Goal: Navigation & Orientation: Find specific page/section

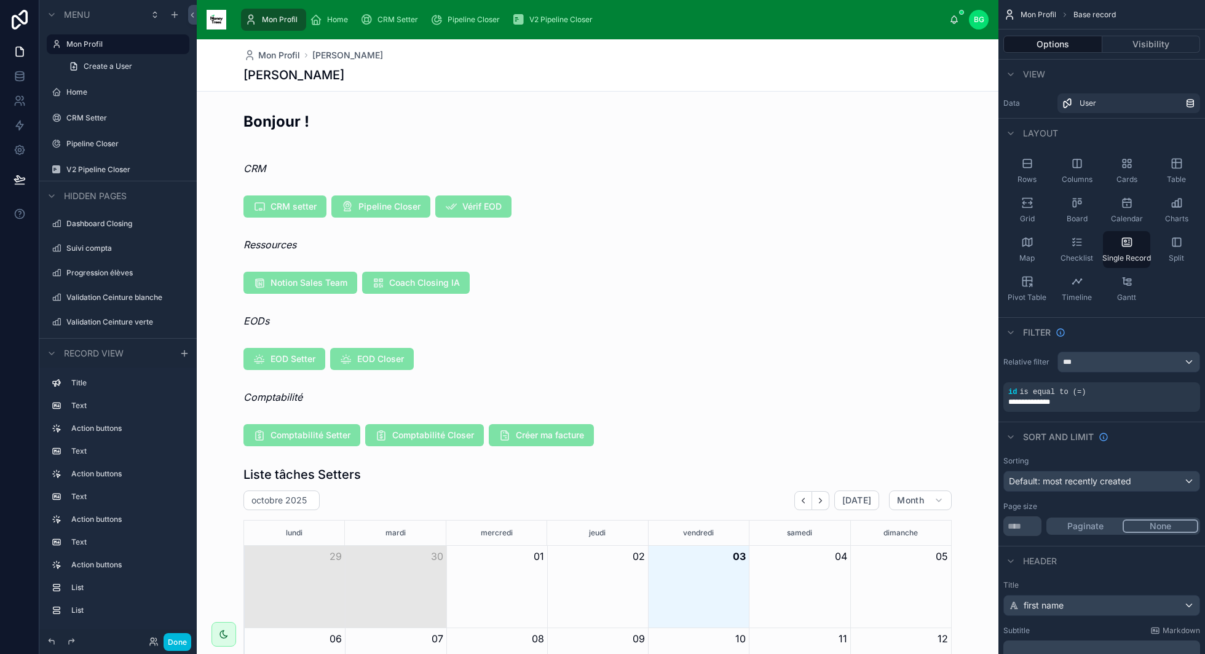
click at [344, 22] on span "Home" at bounding box center [337, 20] width 21 height 10
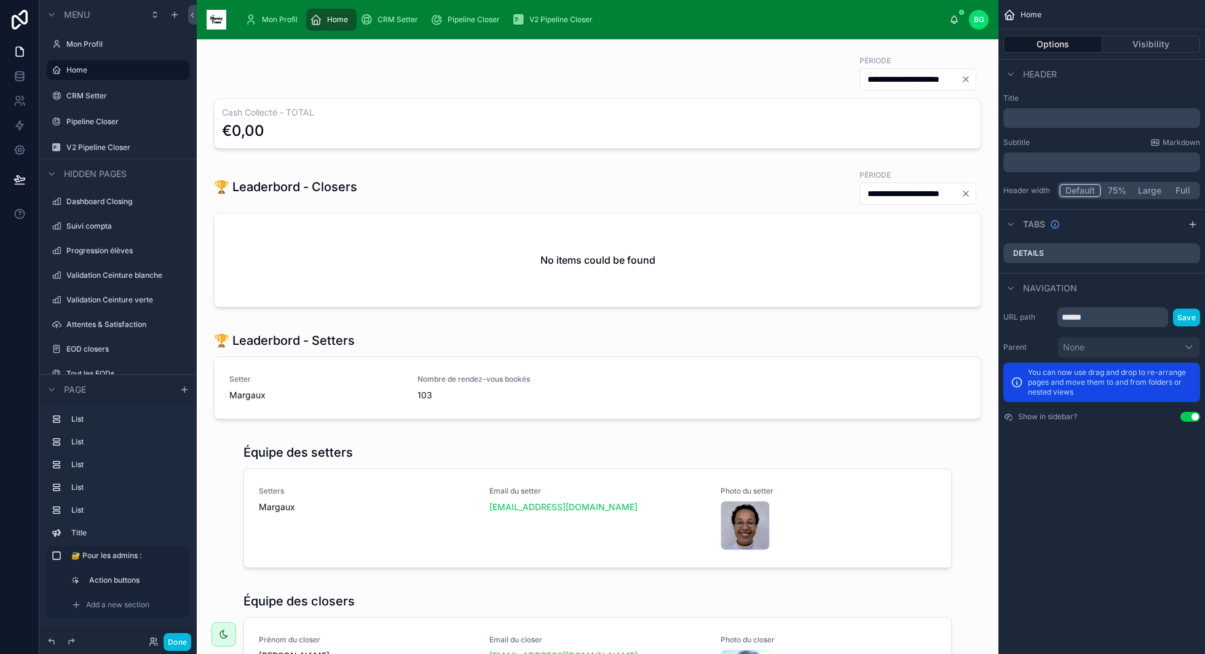
click at [389, 21] on span "CRM Setter" at bounding box center [398, 20] width 41 height 10
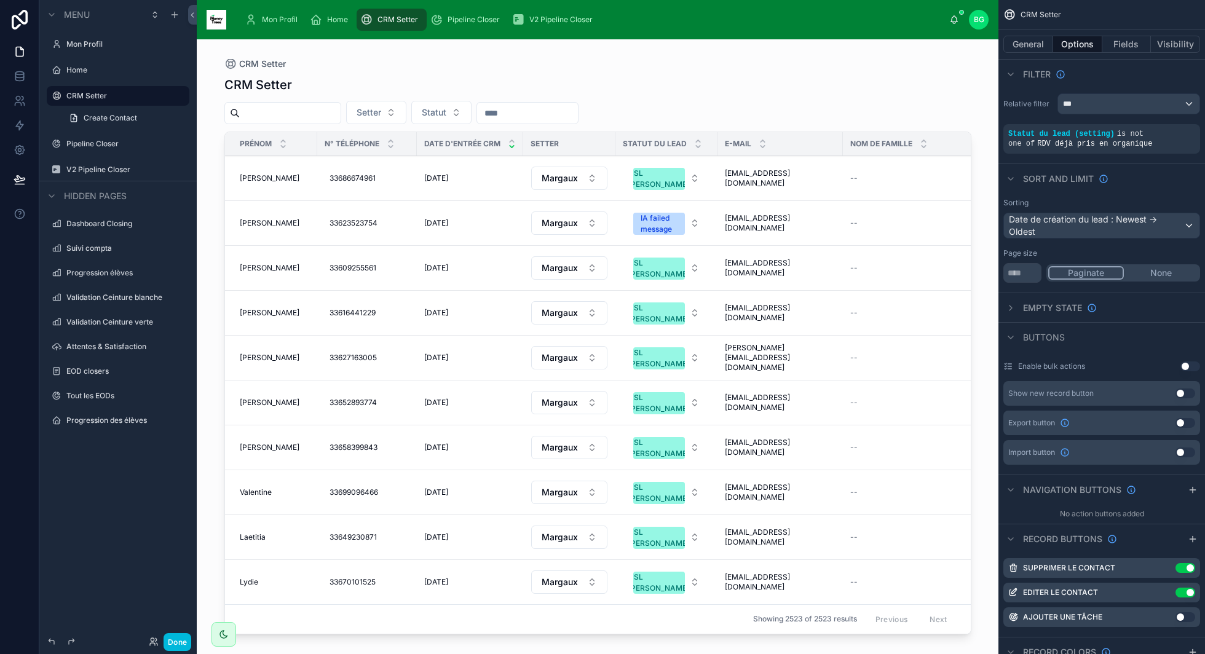
click at [477, 15] on span "Pipeline Closer" at bounding box center [474, 20] width 52 height 10
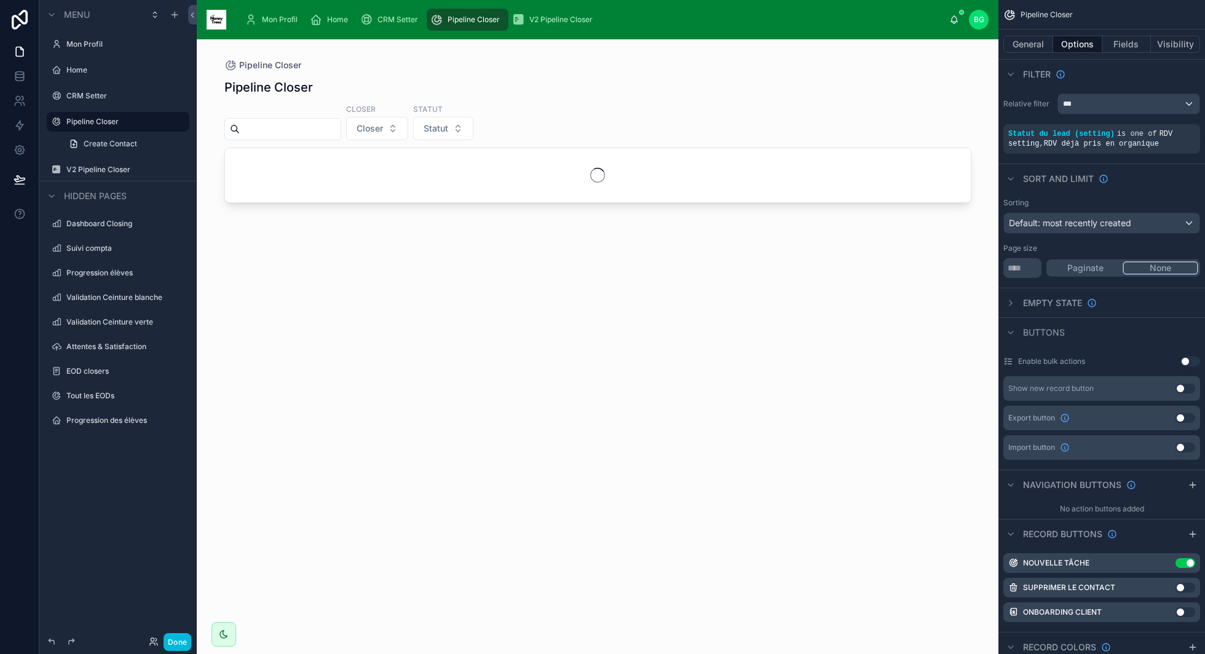
click at [539, 18] on span "V2 Pipeline Closer" at bounding box center [560, 20] width 63 height 10
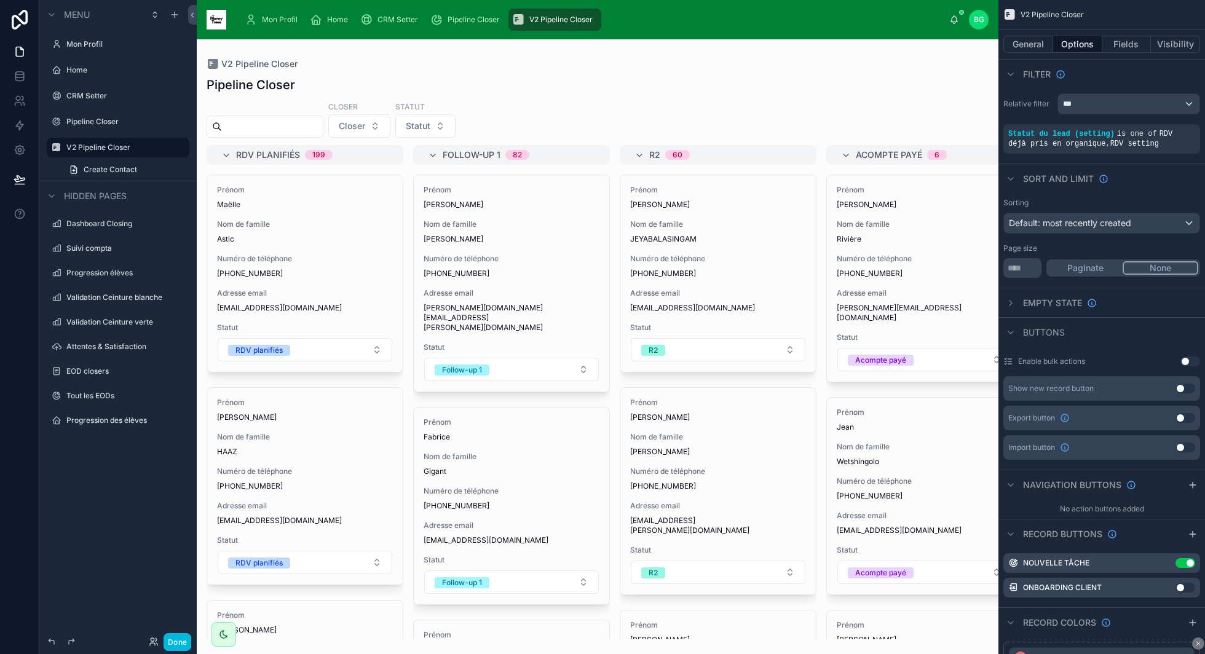
click at [475, 30] on link "Pipeline Closer" at bounding box center [468, 20] width 82 height 22
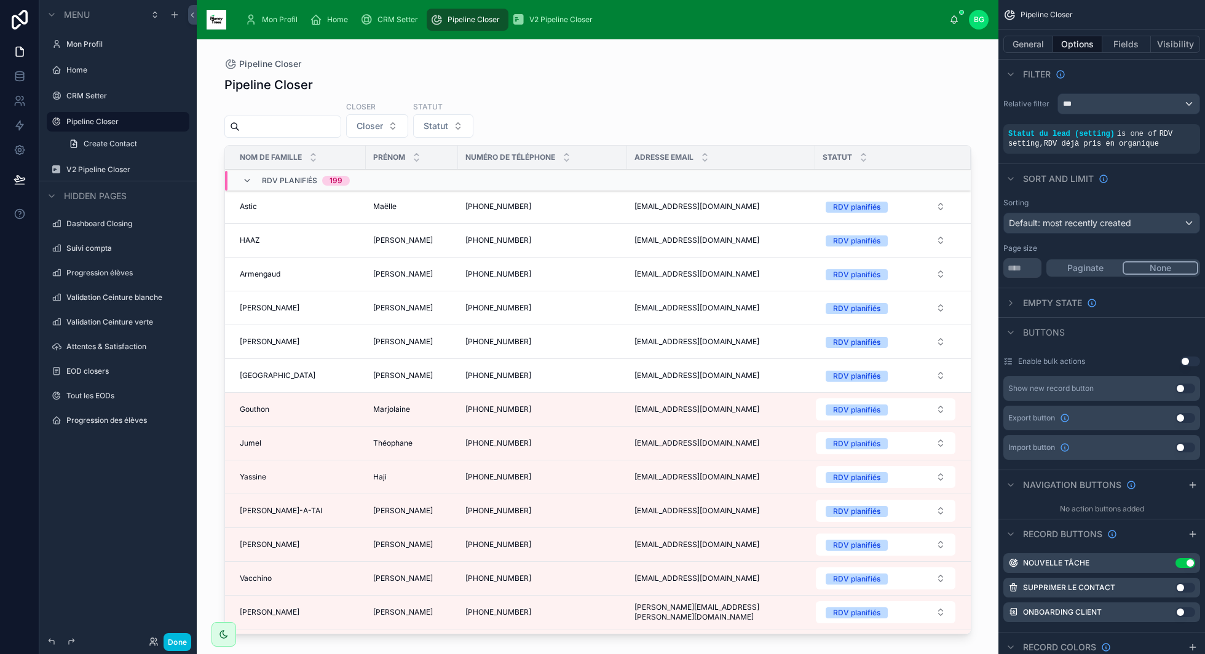
click at [388, 22] on span "CRM Setter" at bounding box center [398, 20] width 41 height 10
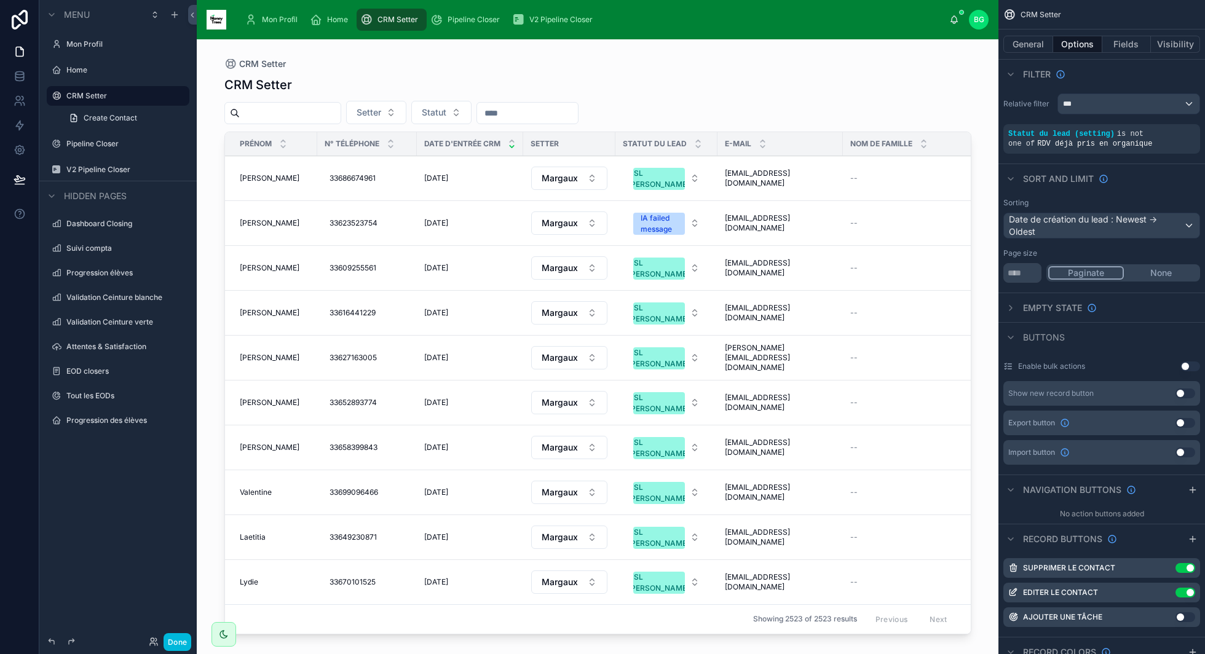
click at [324, 23] on div "Home" at bounding box center [331, 20] width 43 height 20
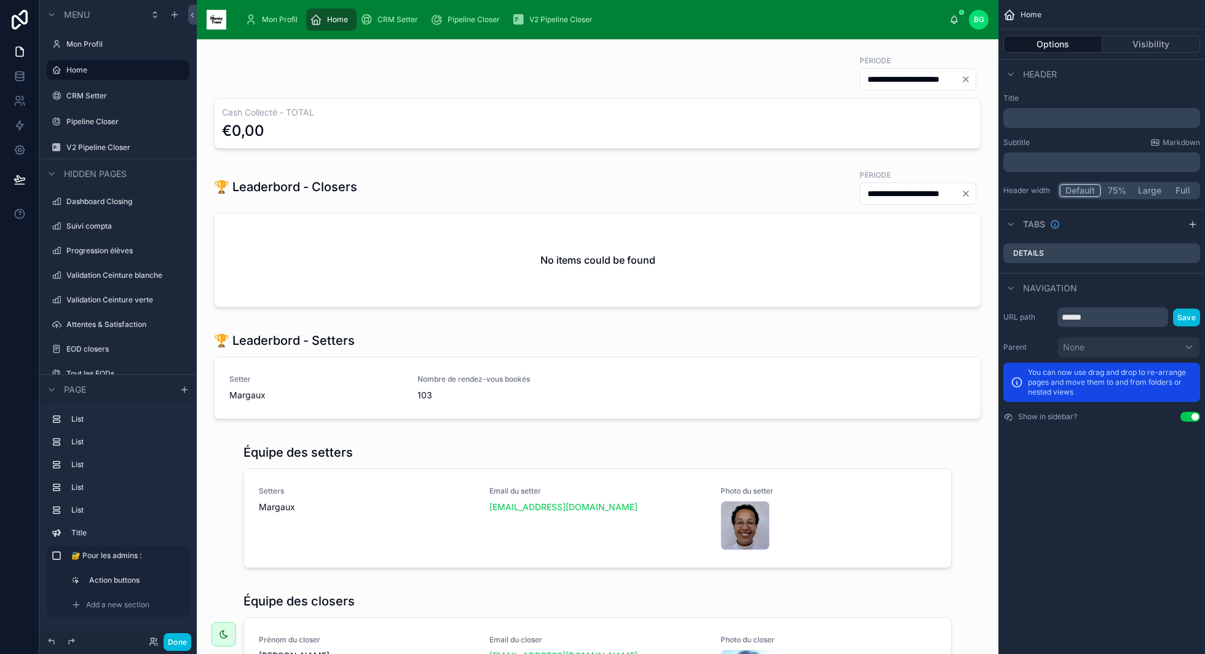
click at [269, 23] on span "Mon Profil" at bounding box center [280, 20] width 36 height 10
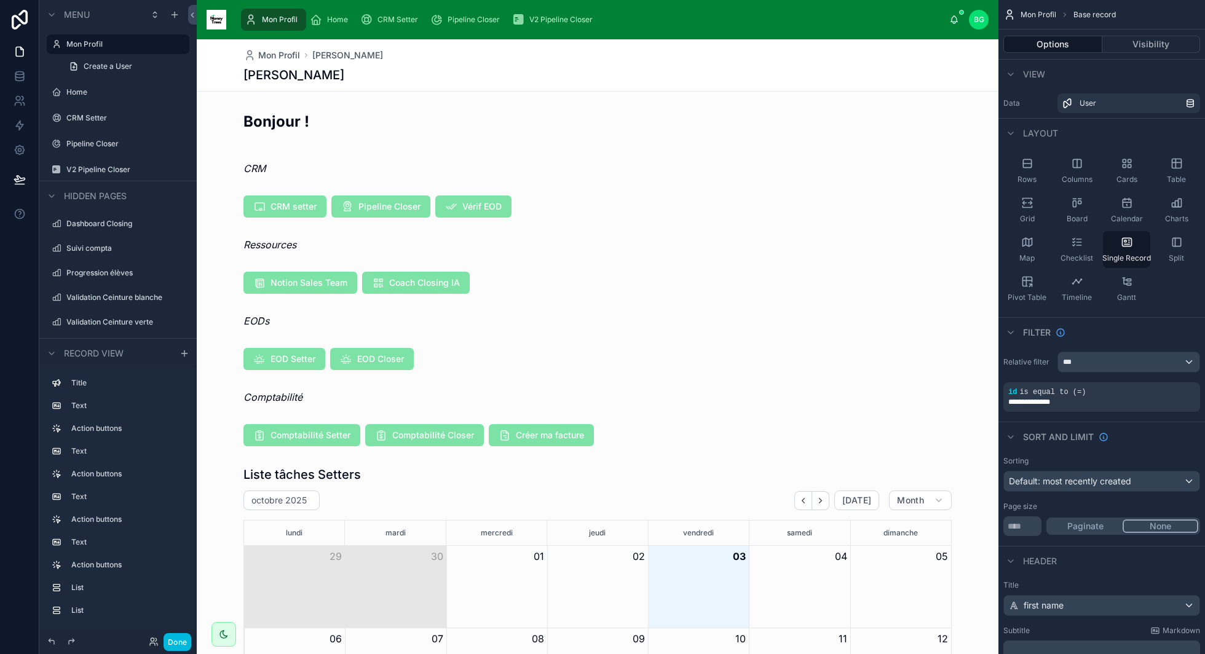
click at [455, 27] on div "Pipeline Closer" at bounding box center [467, 20] width 74 height 20
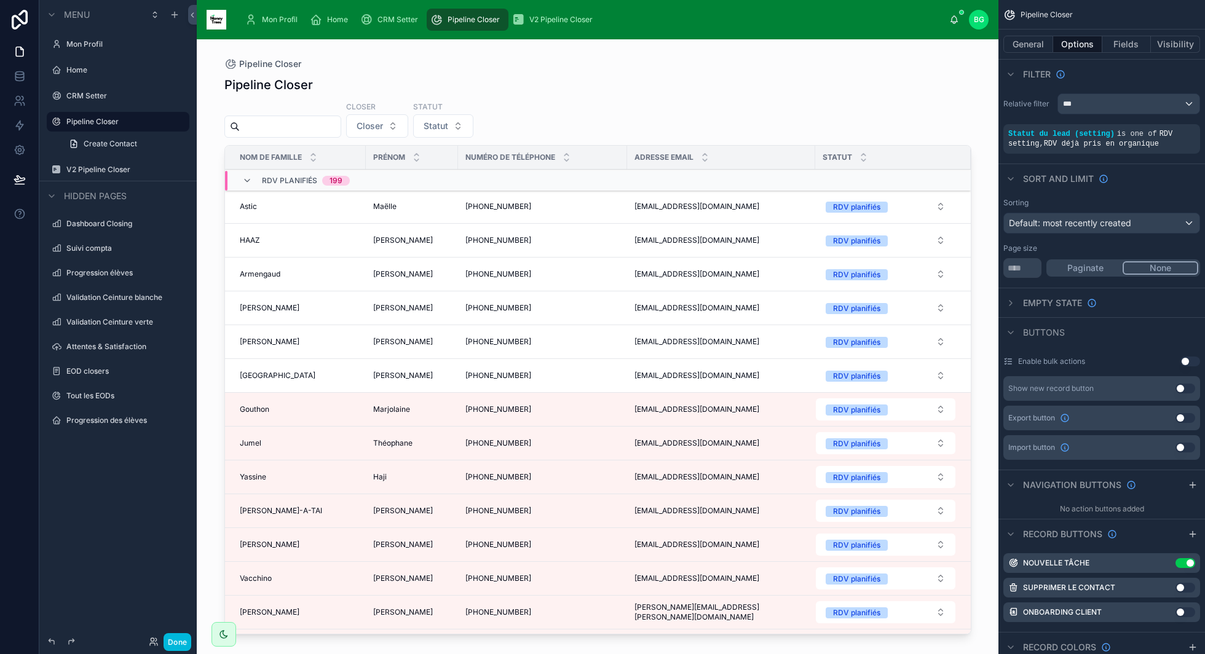
drag, startPoint x: 296, startPoint y: 95, endPoint x: 223, endPoint y: 91, distance: 72.7
click at [223, 91] on div at bounding box center [598, 339] width 786 height 600
